Goal: Transaction & Acquisition: Book appointment/travel/reservation

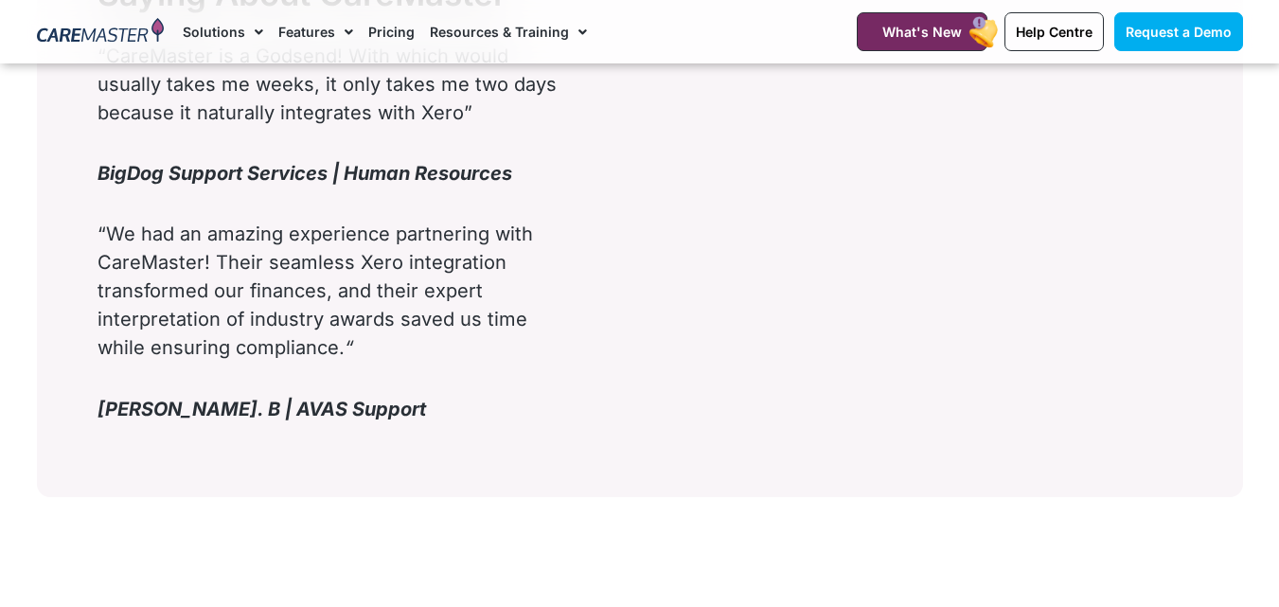
scroll to position [2919, 0]
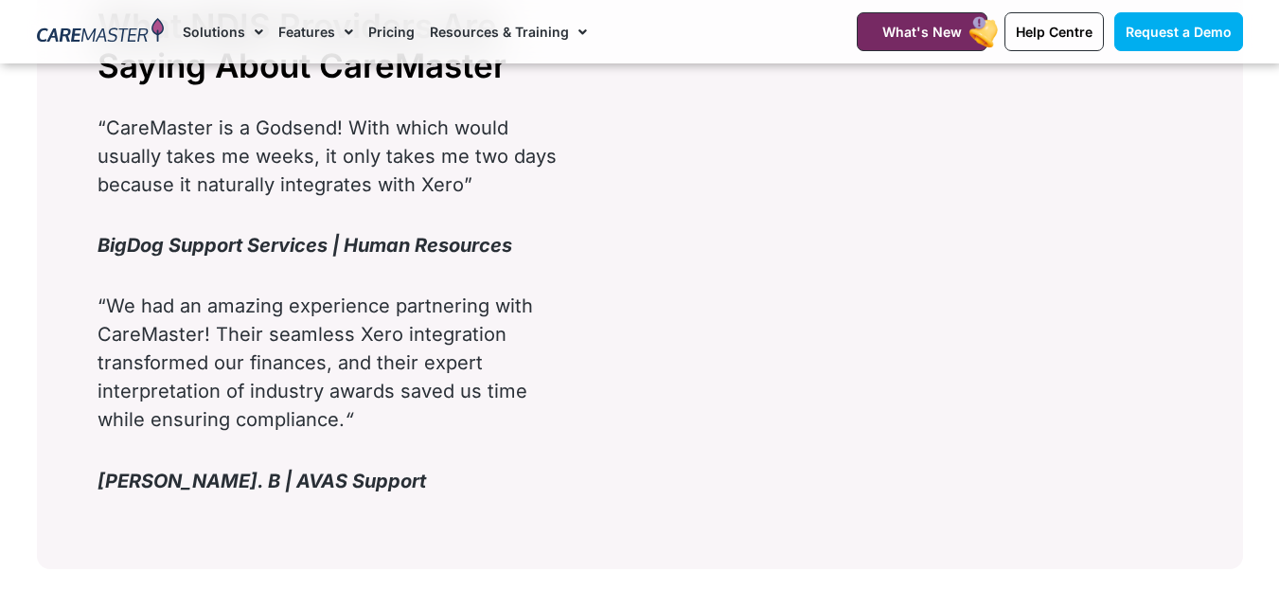
click at [391, 31] on link "Pricing" at bounding box center [391, 31] width 46 height 63
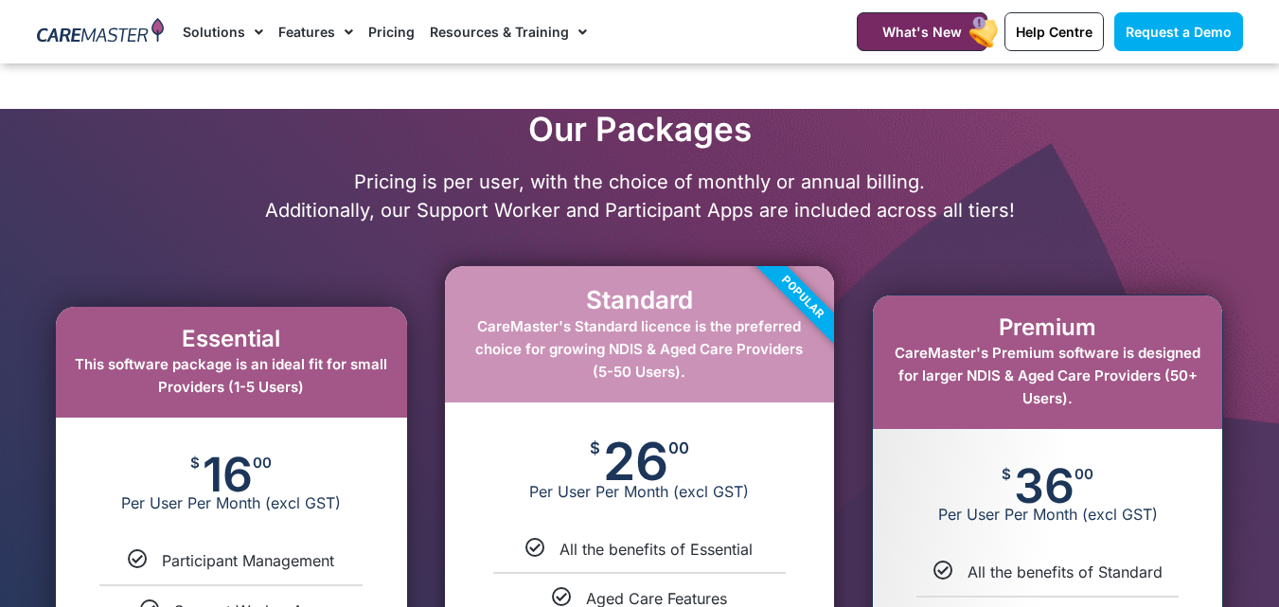
scroll to position [795, 0]
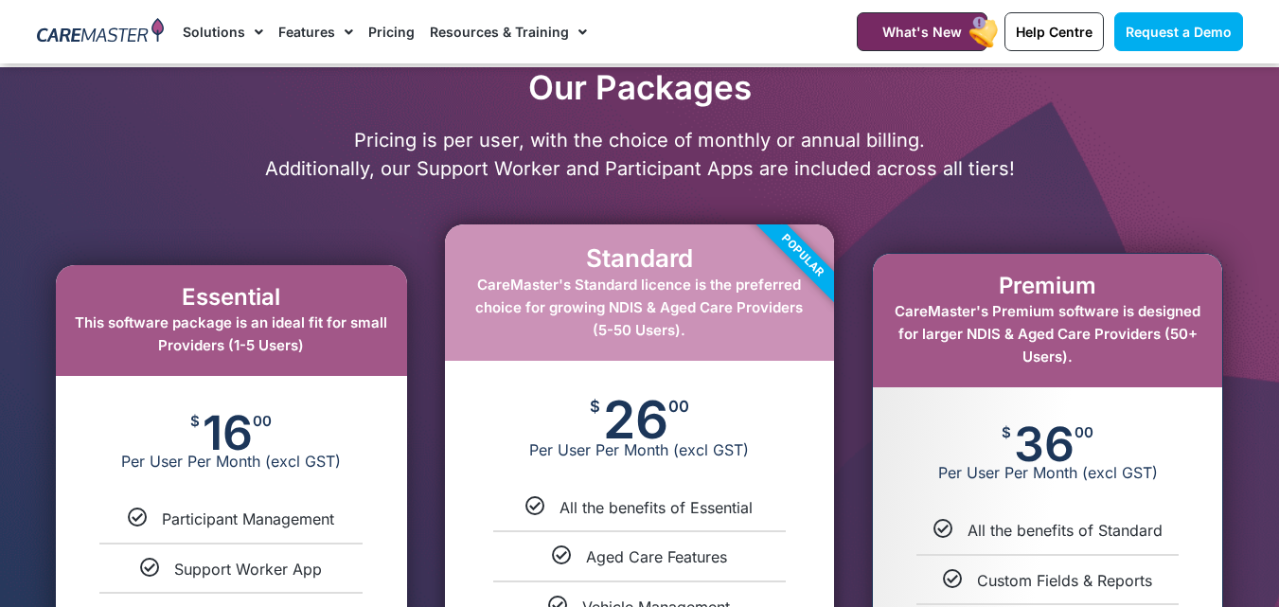
drag, startPoint x: 394, startPoint y: 371, endPoint x: 331, endPoint y: 246, distance: 139.8
click at [331, 246] on div "Essential This software package is an ideal fit for small Providers (1-5 Users)…" at bounding box center [231, 527] width 408 height 625
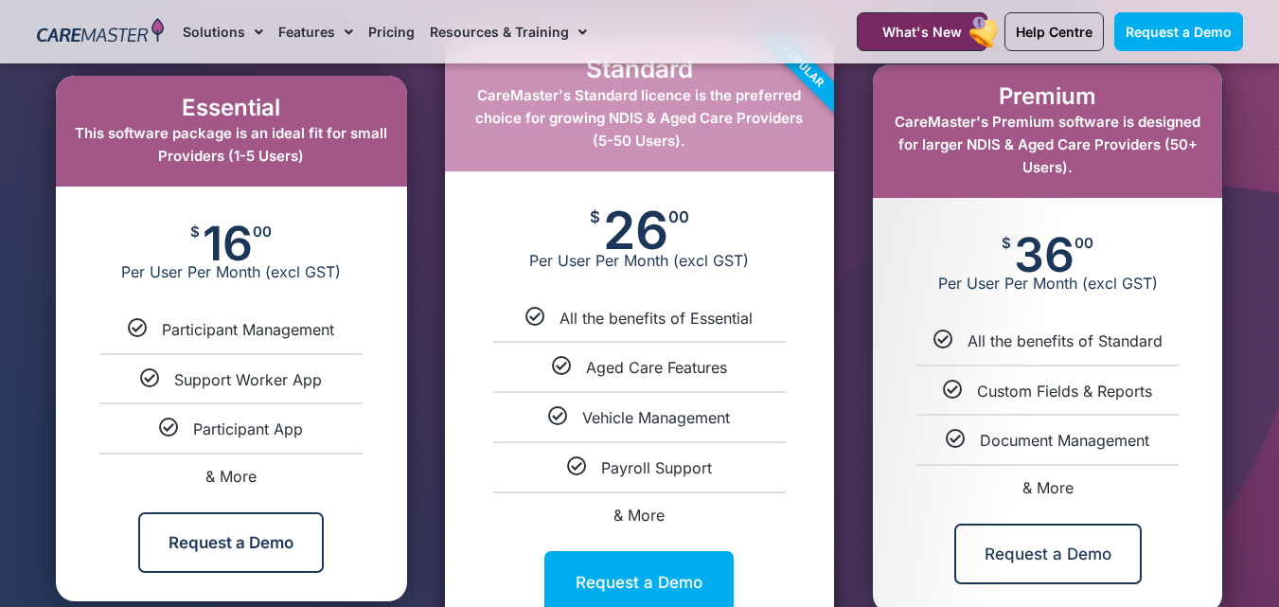
scroll to position [983, 0]
